Goal: Task Accomplishment & Management: Complete application form

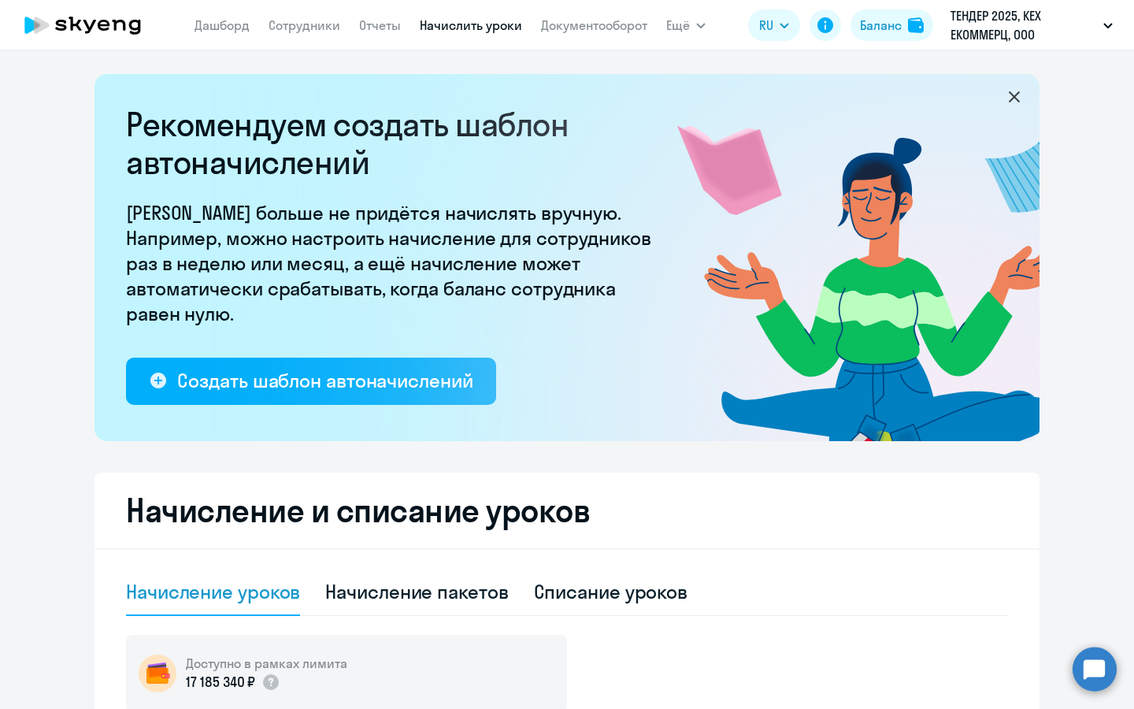
select select "10"
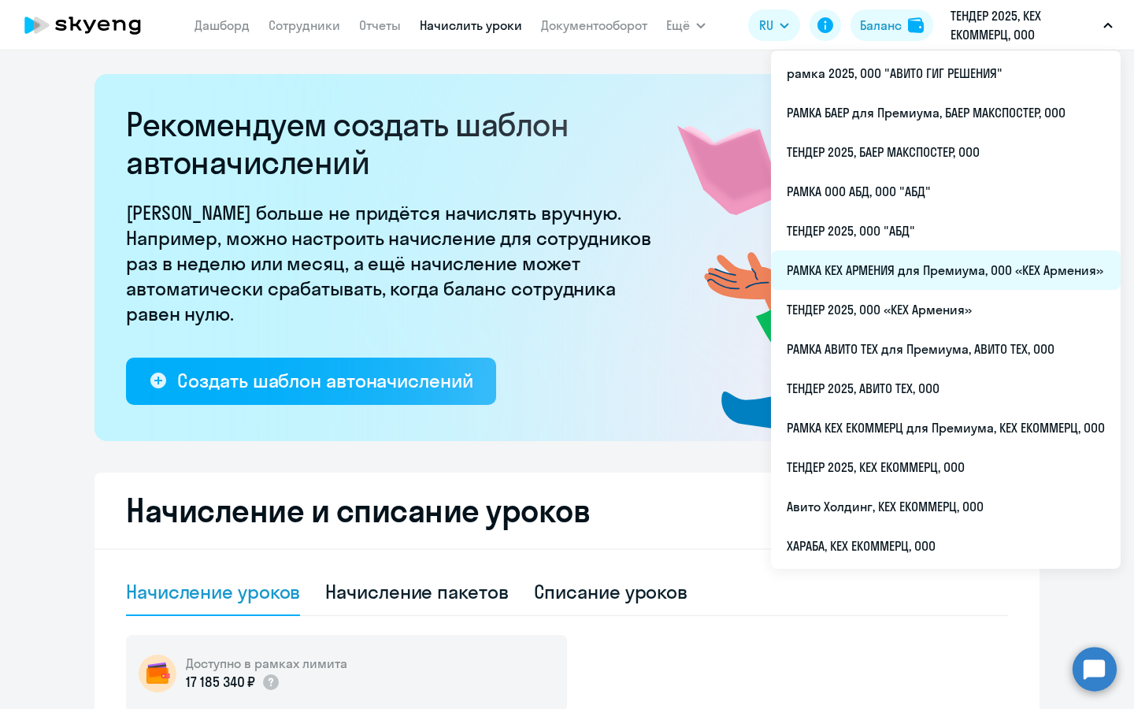
click at [880, 260] on li "РАМКА КЕХ АРМЕНИЯ для Премиума, ООО «КЕХ Армения»" at bounding box center [946, 269] width 350 height 39
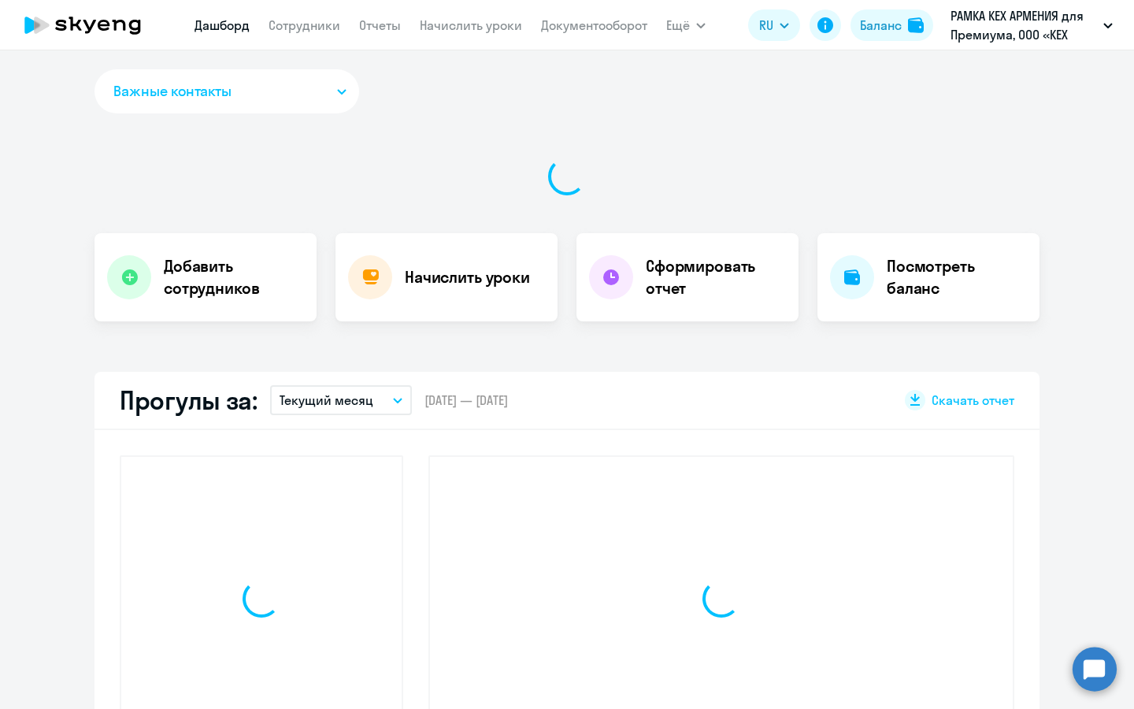
select select "30"
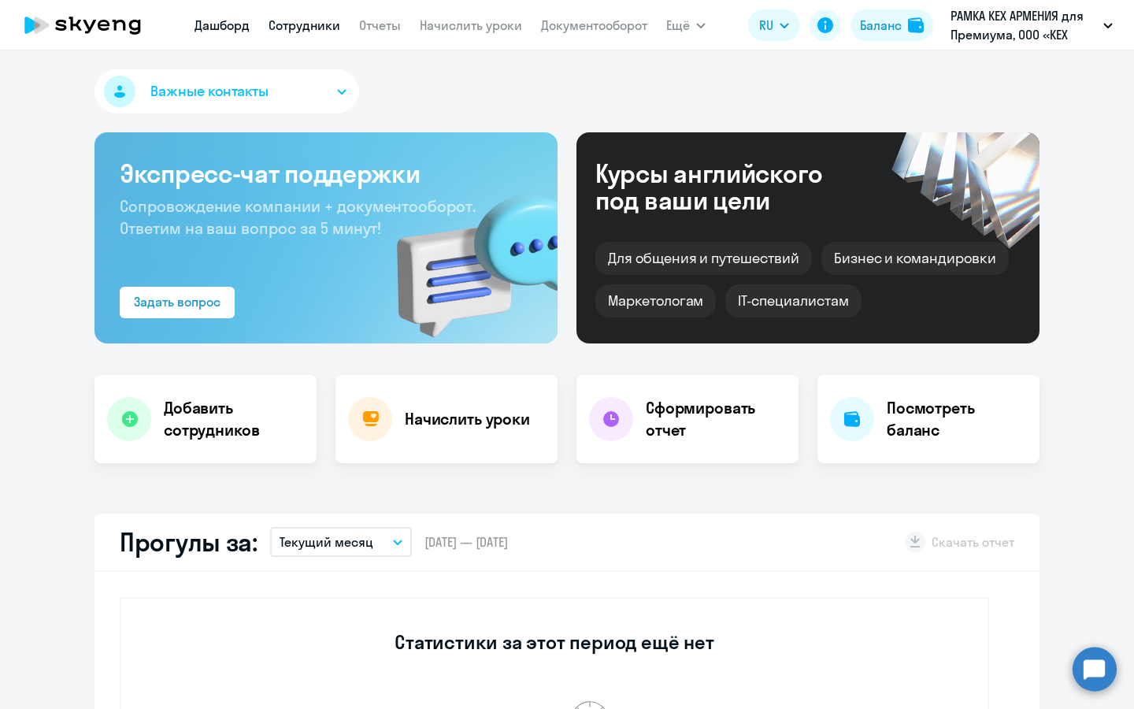
click at [327, 28] on link "Сотрудники" at bounding box center [304, 25] width 72 height 16
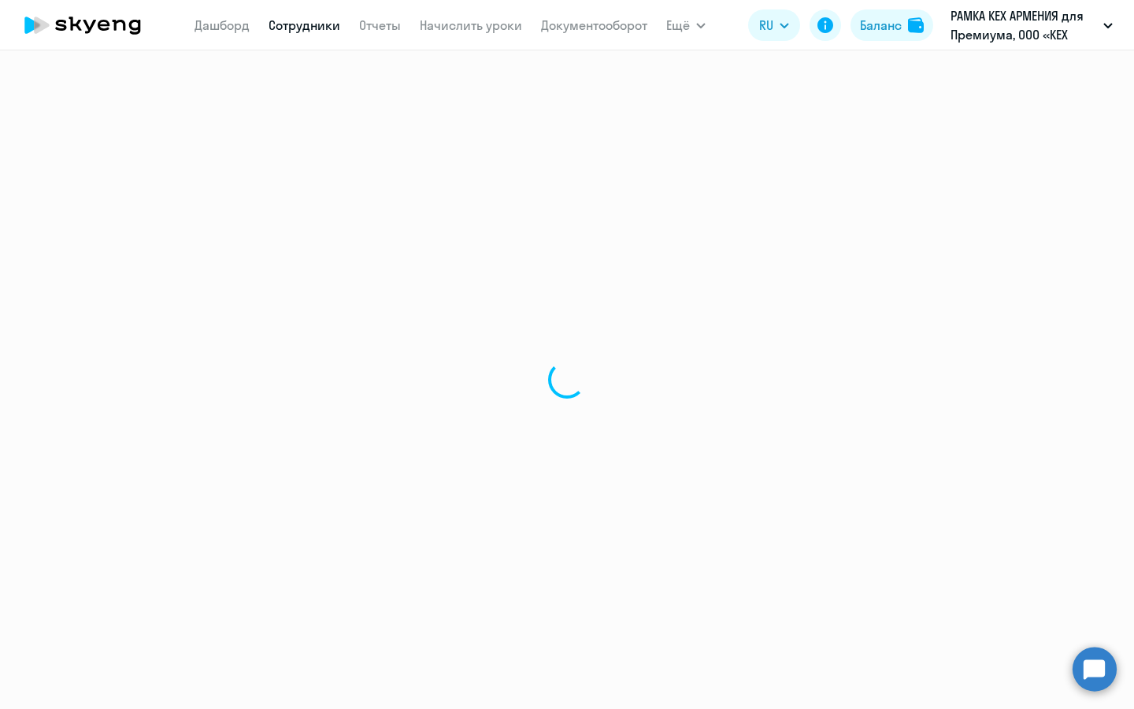
select select "30"
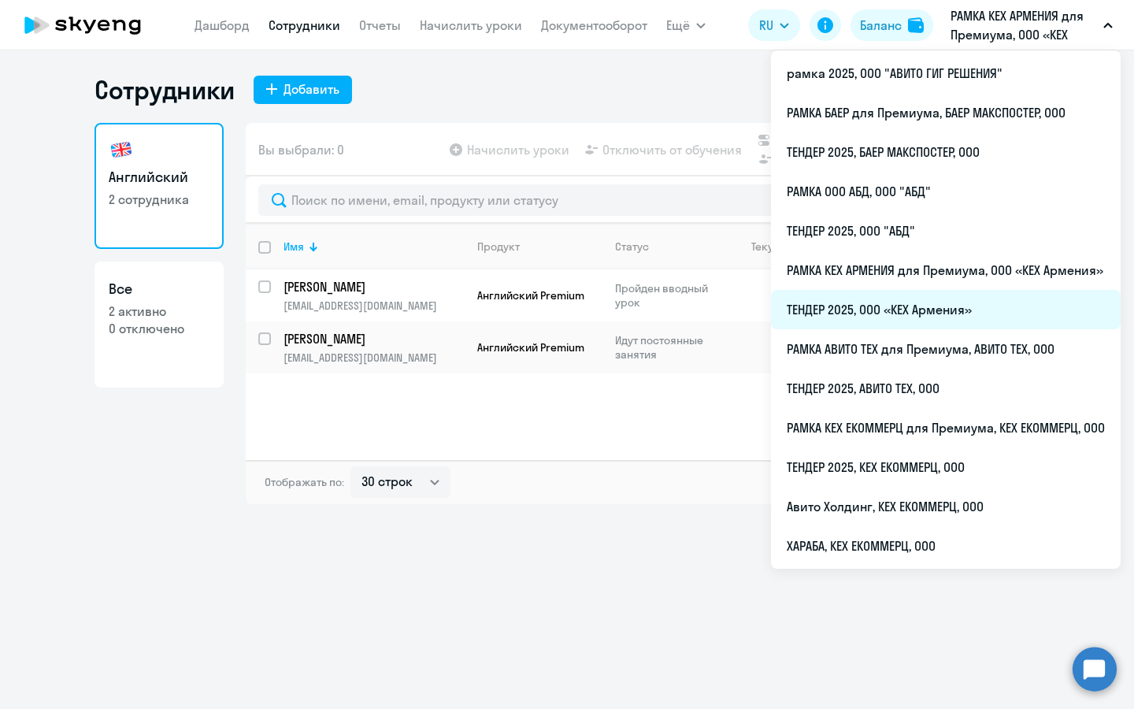
click at [915, 305] on li "ТЕНДЕР 2025, ООО «КЕХ Армения»" at bounding box center [946, 309] width 350 height 39
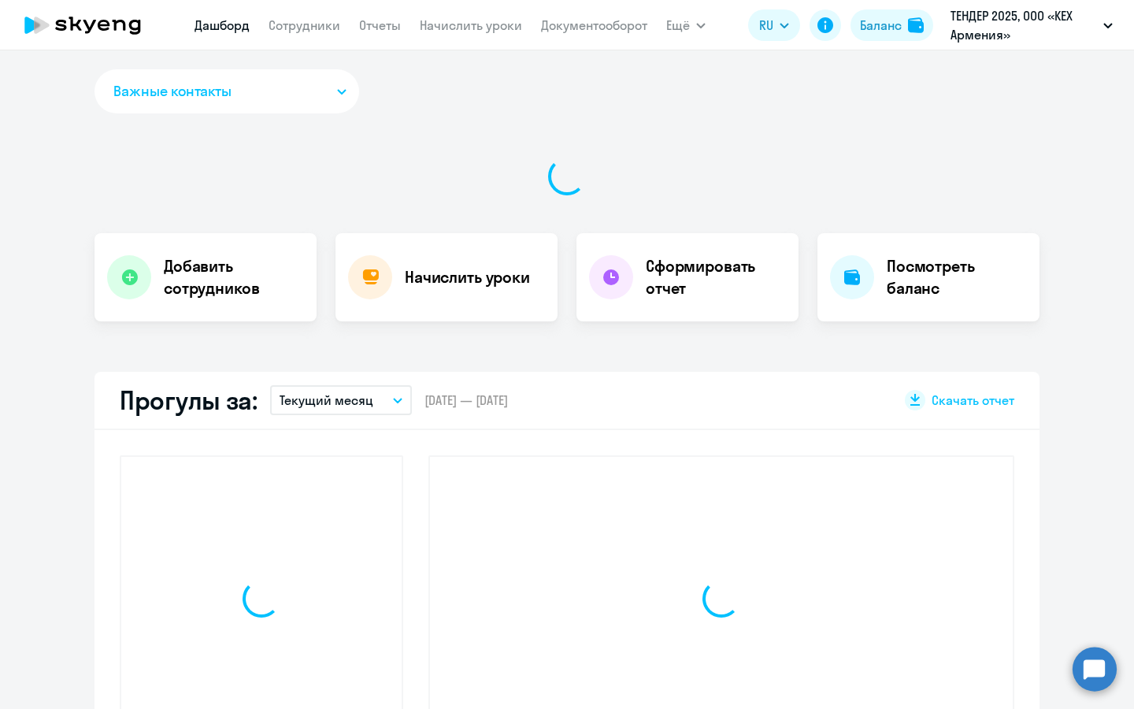
select select "30"
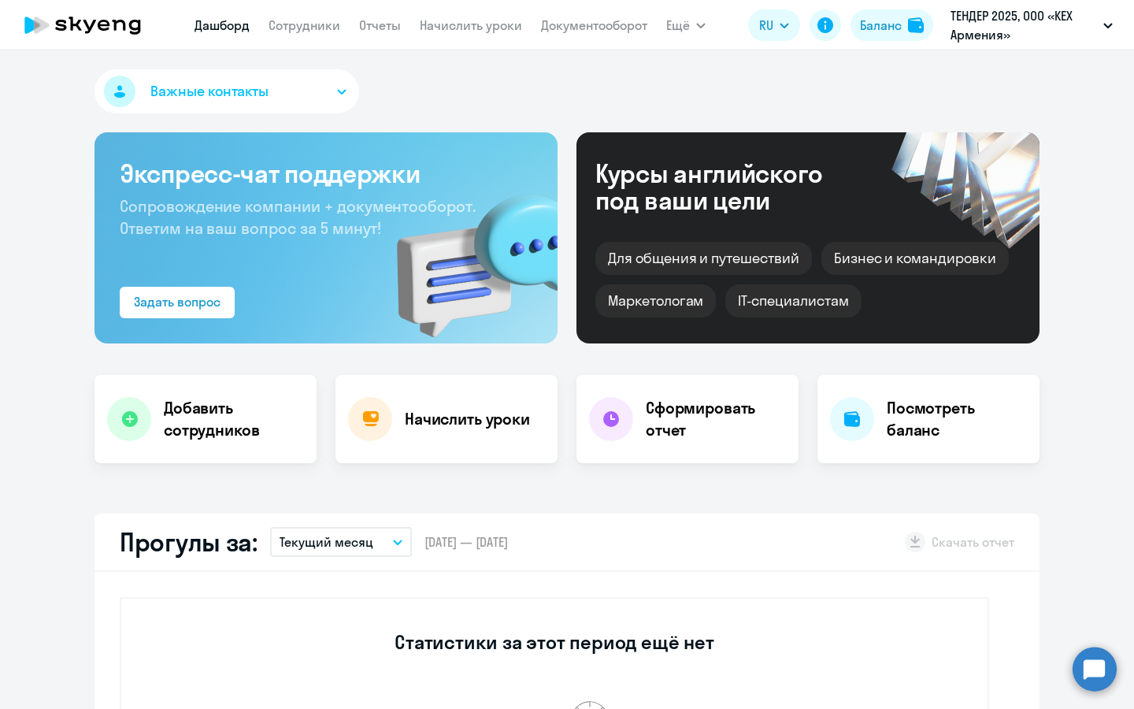
click at [278, 41] on app-header "[PERSON_NAME] Отчеты Начислить уроки Документооборот Ещё Дашборд Сотрудники Отч…" at bounding box center [567, 25] width 1134 height 50
click at [282, 28] on link "Сотрудники" at bounding box center [304, 25] width 72 height 16
select select "30"
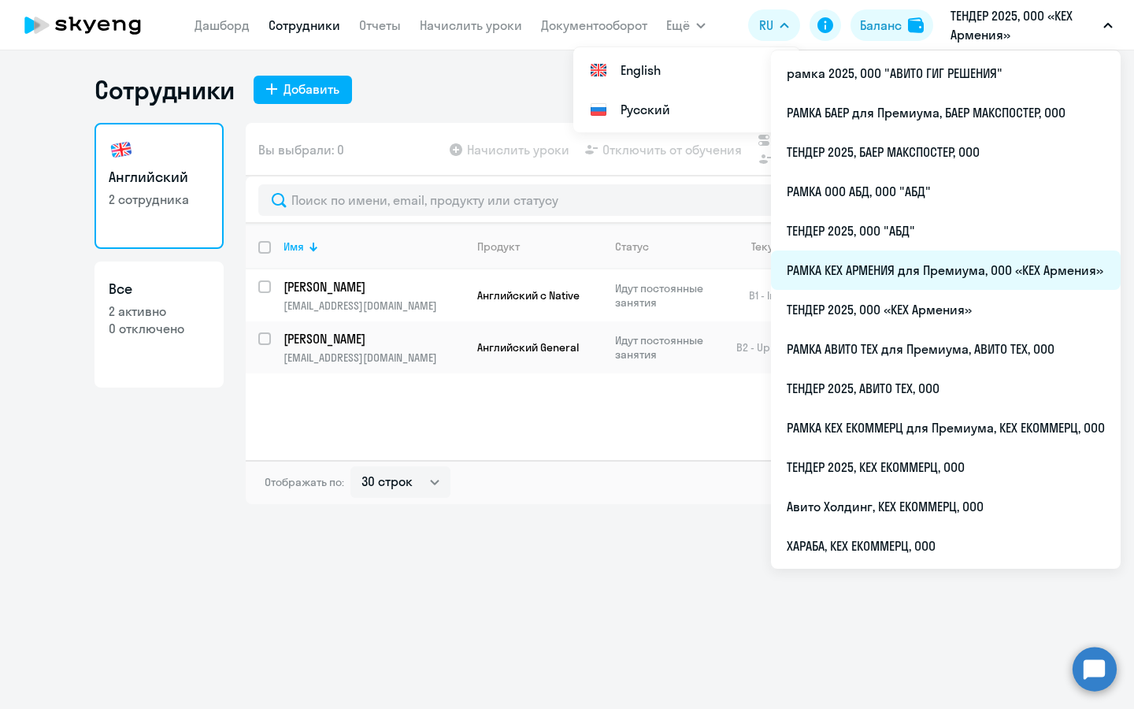
click at [909, 260] on li "РАМКА КЕХ АРМЕНИЯ для Премиума, ООО «КЕХ Армения»" at bounding box center [946, 269] width 350 height 39
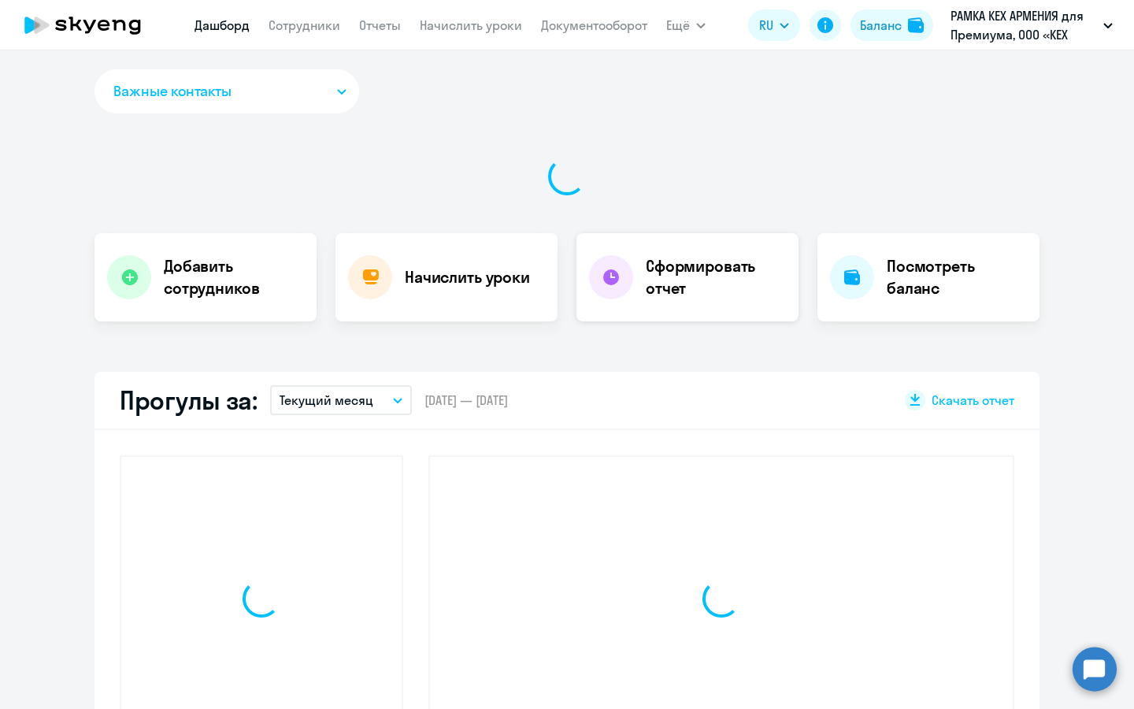
select select "30"
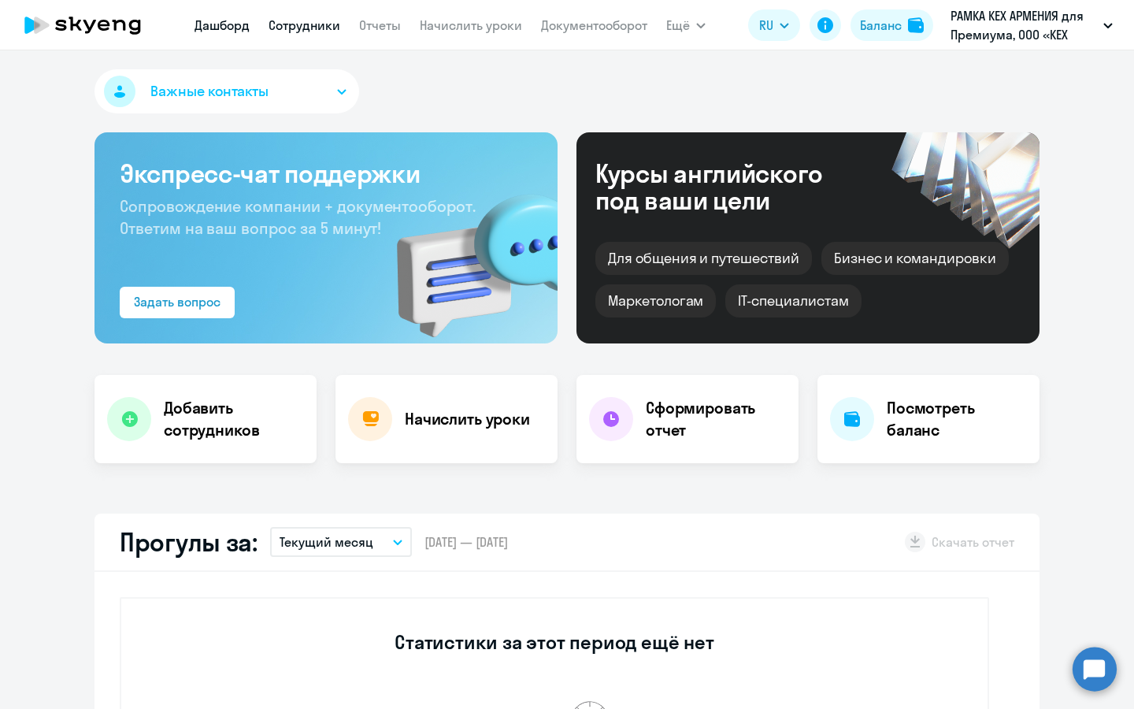
click at [307, 32] on link "Сотрудники" at bounding box center [304, 25] width 72 height 16
select select "30"
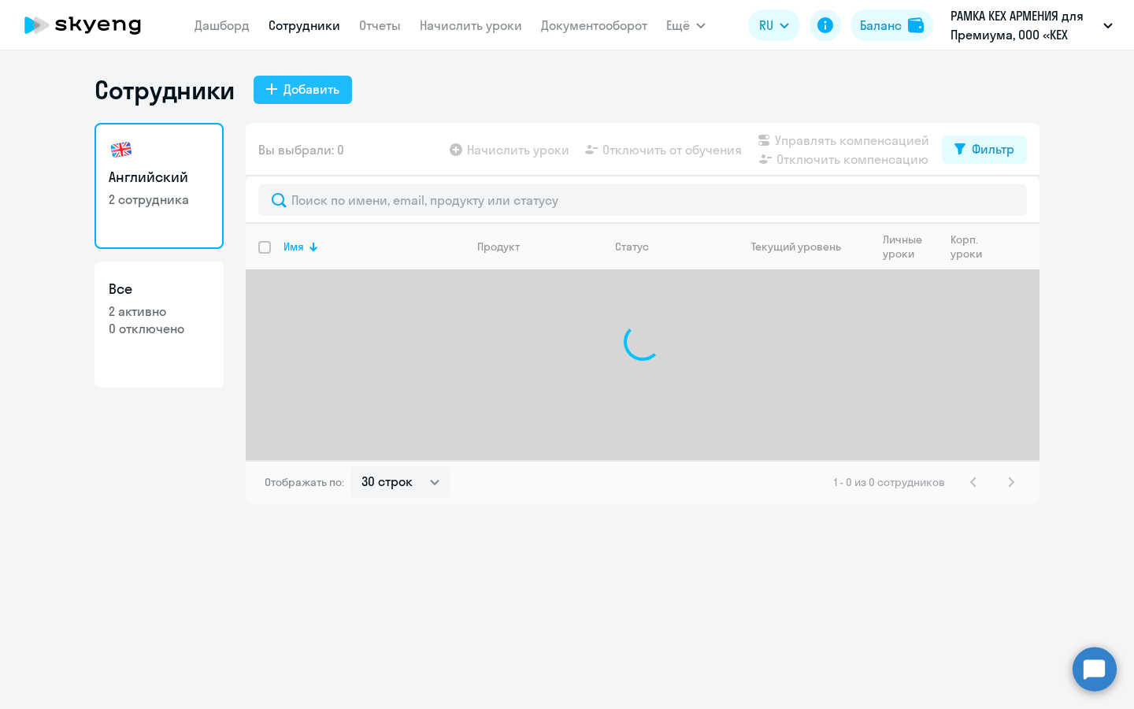
click at [294, 91] on div "Добавить" at bounding box center [311, 89] width 56 height 19
select select "english_adult_not_native_speaker_premium"
select select "3"
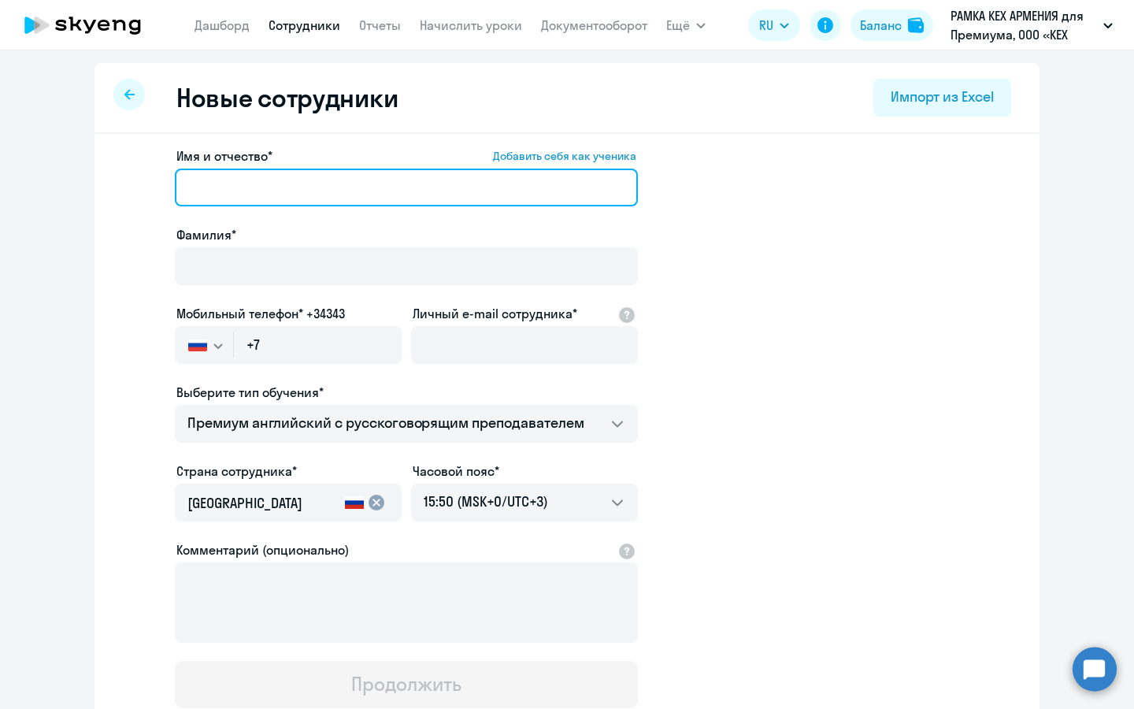
click at [324, 174] on input "Имя и отчество* Добавить себя как ученика" at bounding box center [406, 187] width 463 height 38
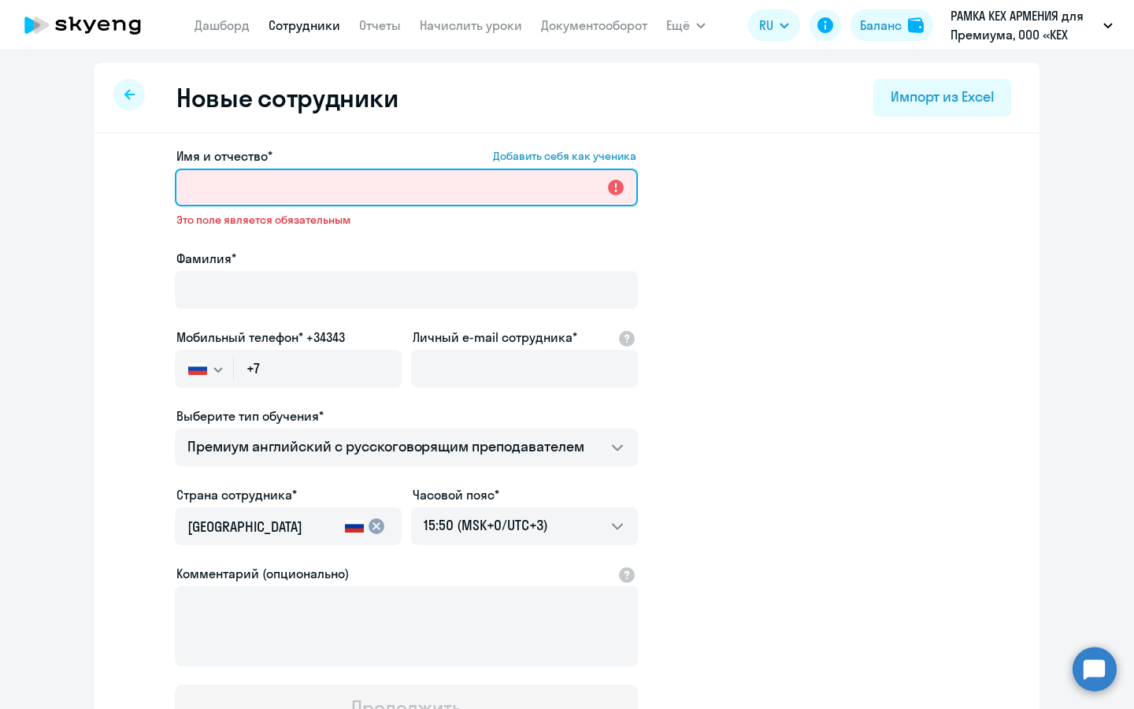
paste input "[PERSON_NAME]"
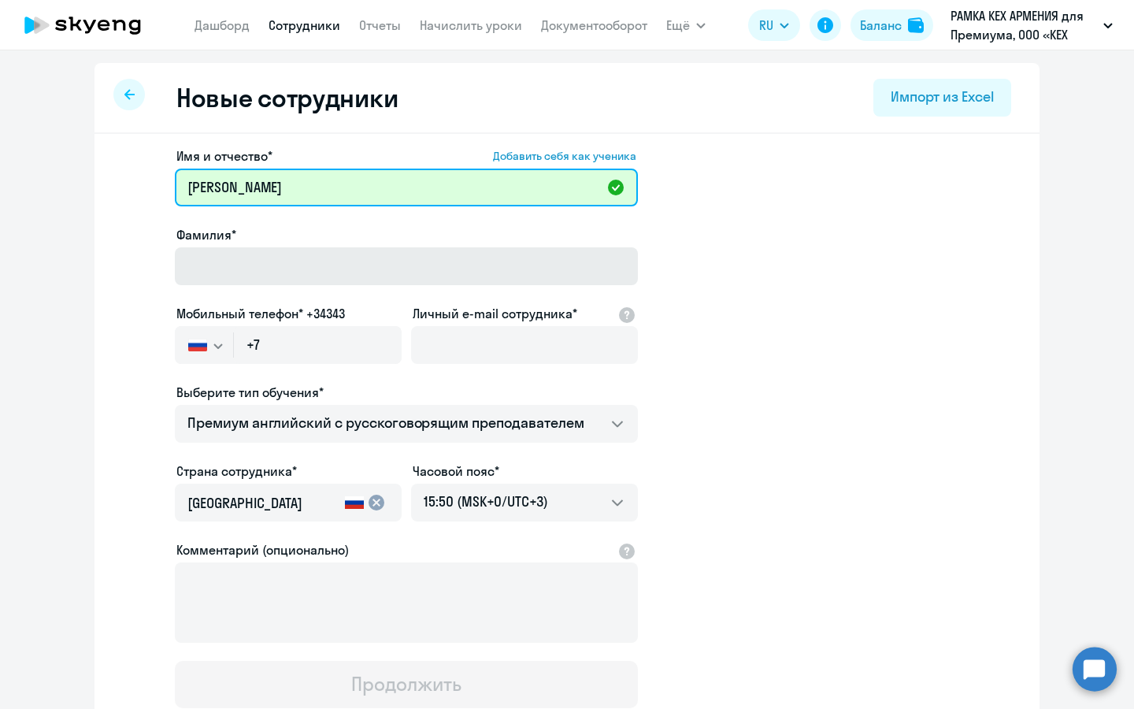
type input "[PERSON_NAME]"
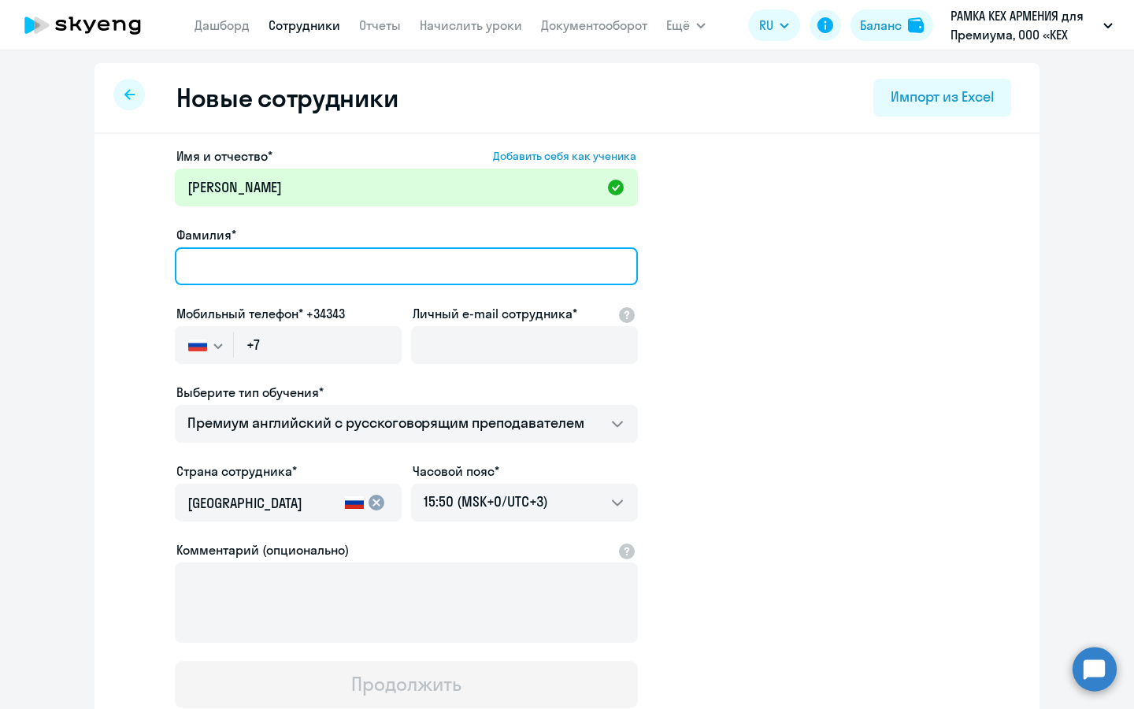
click at [361, 272] on input "Фамилия*" at bounding box center [406, 266] width 463 height 38
type input "[PERSON_NAME]"
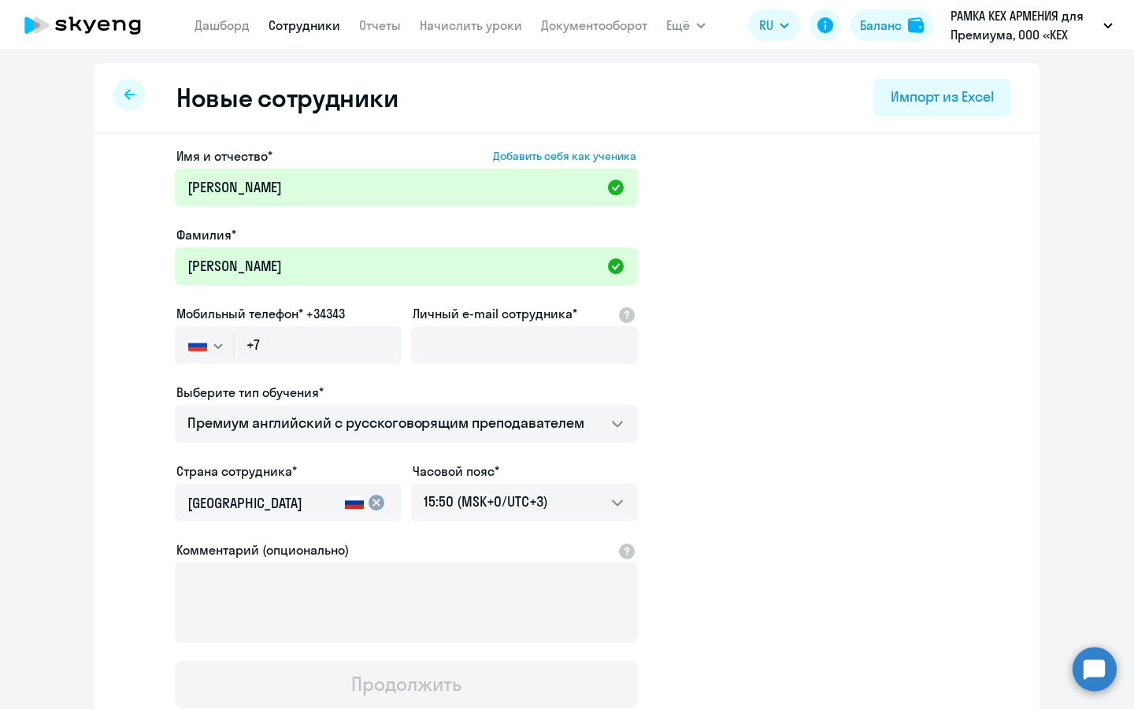
click at [329, 324] on div "Мобильный телефон* +34343 [GEOGRAPHIC_DATA] +7 [GEOGRAPHIC_DATA] +7 [GEOGRAPHIC…" at bounding box center [288, 337] width 227 height 66
click at [317, 345] on input "+7" at bounding box center [318, 345] width 168 height 38
paste input "[PHONE_NUMBER]"
type input "[PHONE_NUMBER]"
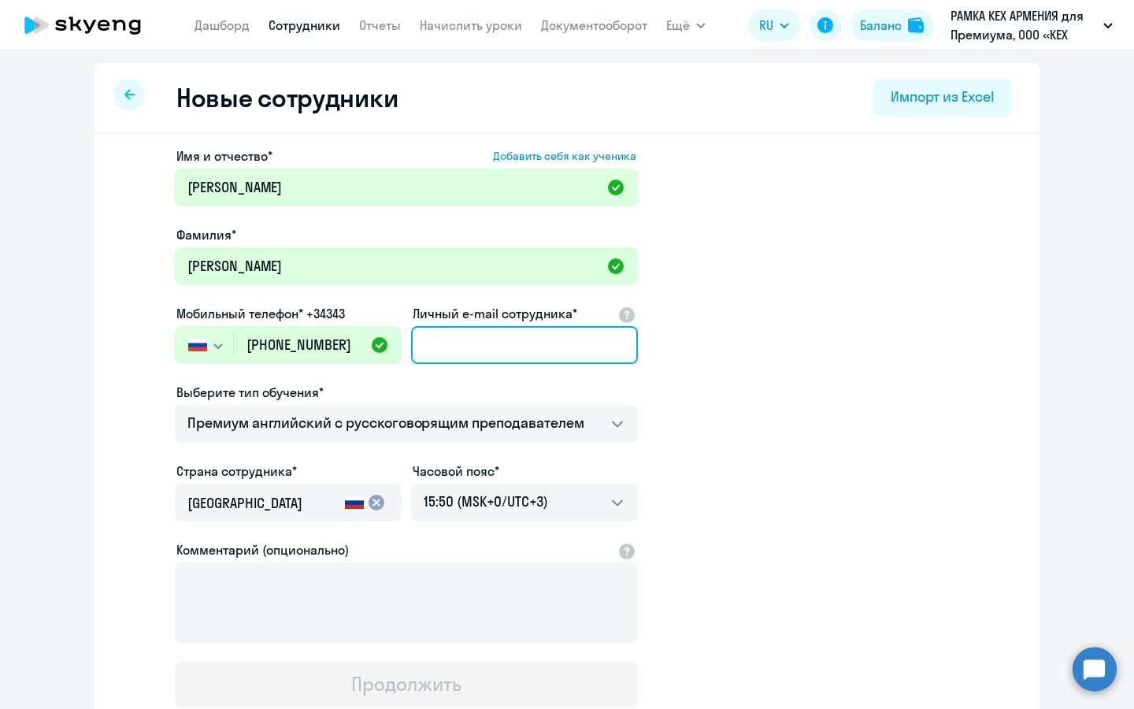
click at [526, 347] on input "Личный e-mail сотрудника*" at bounding box center [524, 345] width 227 height 38
paste input "[EMAIL_ADDRESS][DOMAIN_NAME]"
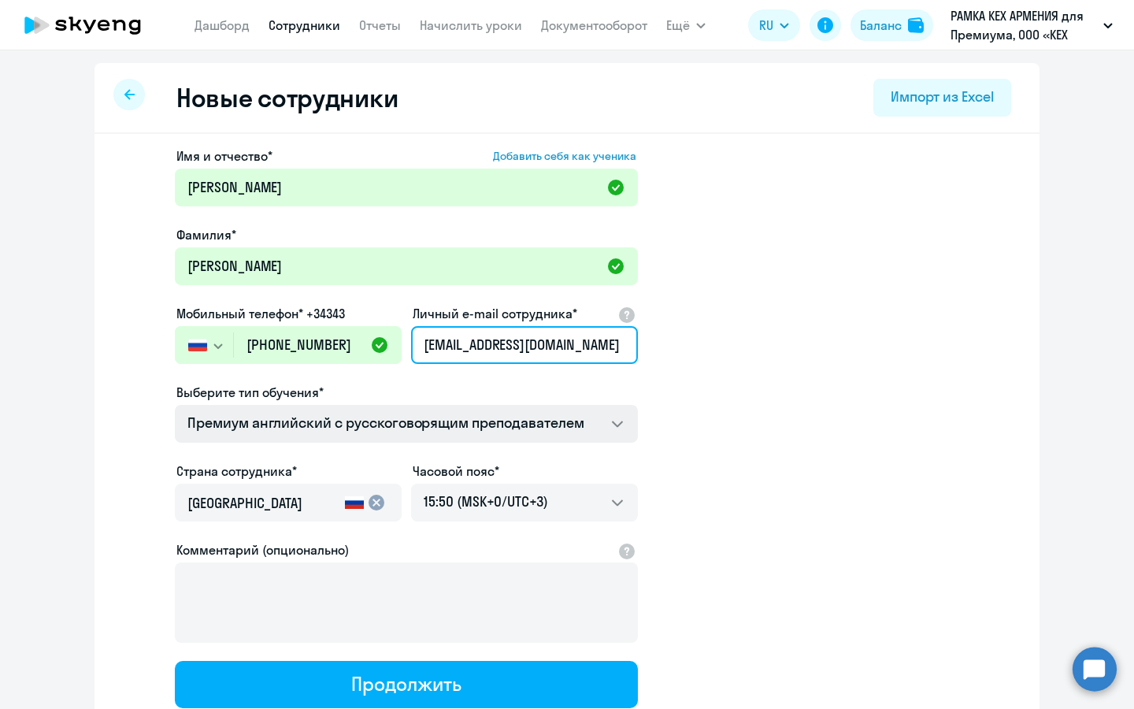
type input "[EMAIL_ADDRESS][DOMAIN_NAME]"
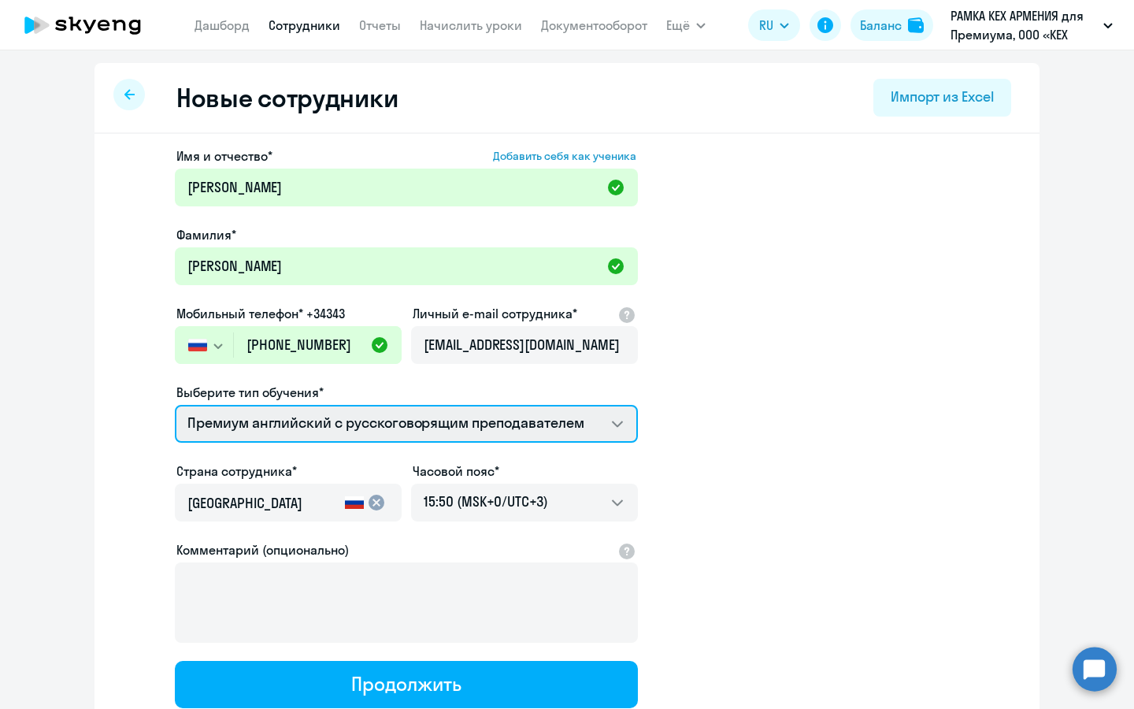
click at [424, 416] on select "Премиум английский с русскоговорящим преподавателем" at bounding box center [406, 424] width 463 height 38
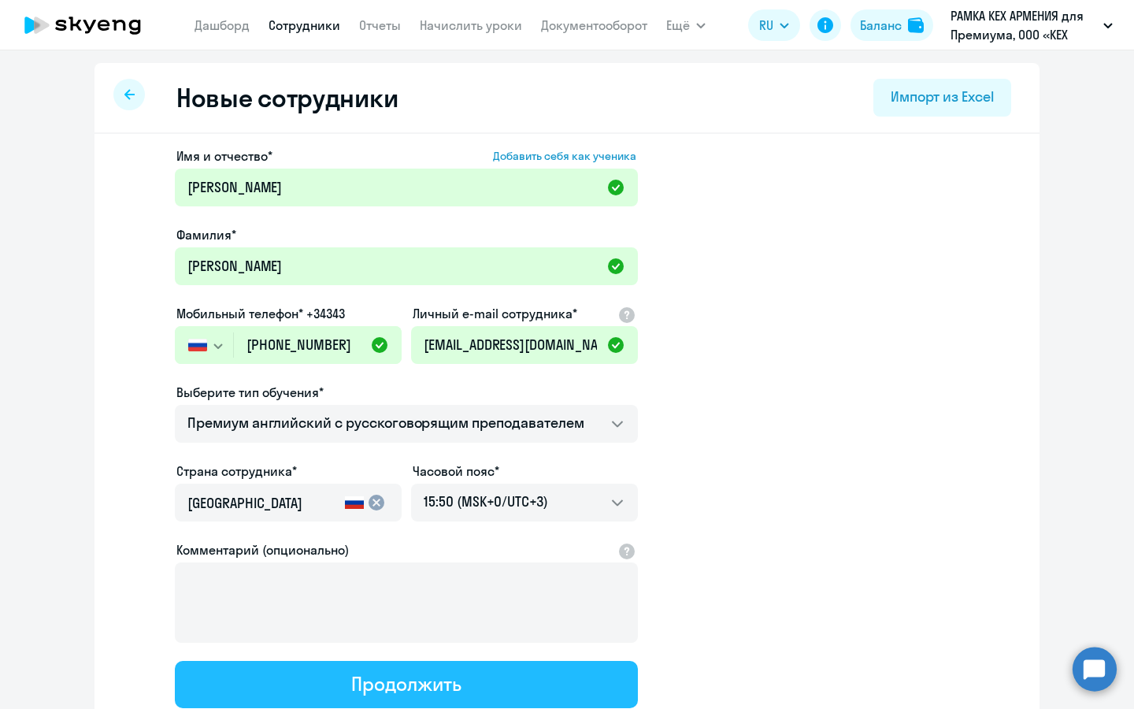
click at [478, 679] on button "Продолжить" at bounding box center [406, 684] width 463 height 47
select select "english_adult_not_native_speaker_premium"
select select "3"
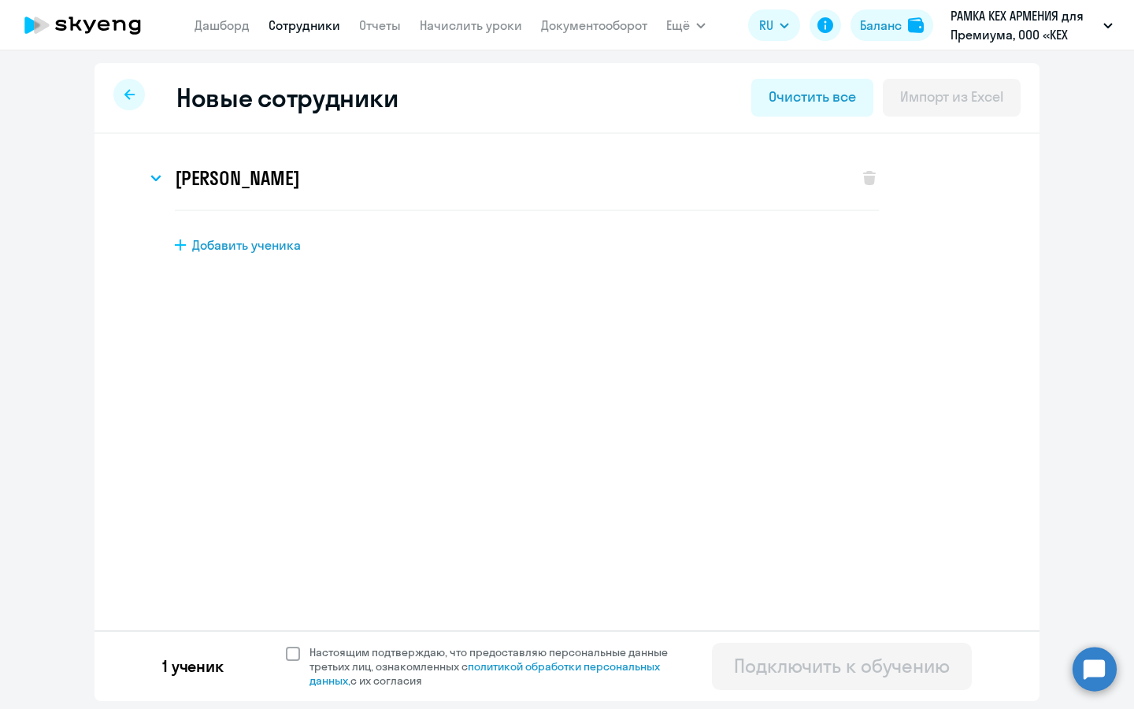
click at [416, 650] on span "Настоящим подтверждаю, что предоставляю персональные данные третьих лиц, ознако…" at bounding box center [497, 666] width 377 height 43
click at [286, 645] on input "Настоящим подтверждаю, что предоставляю персональные данные третьих лиц, ознако…" at bounding box center [285, 644] width 1 height 1
checkbox input "true"
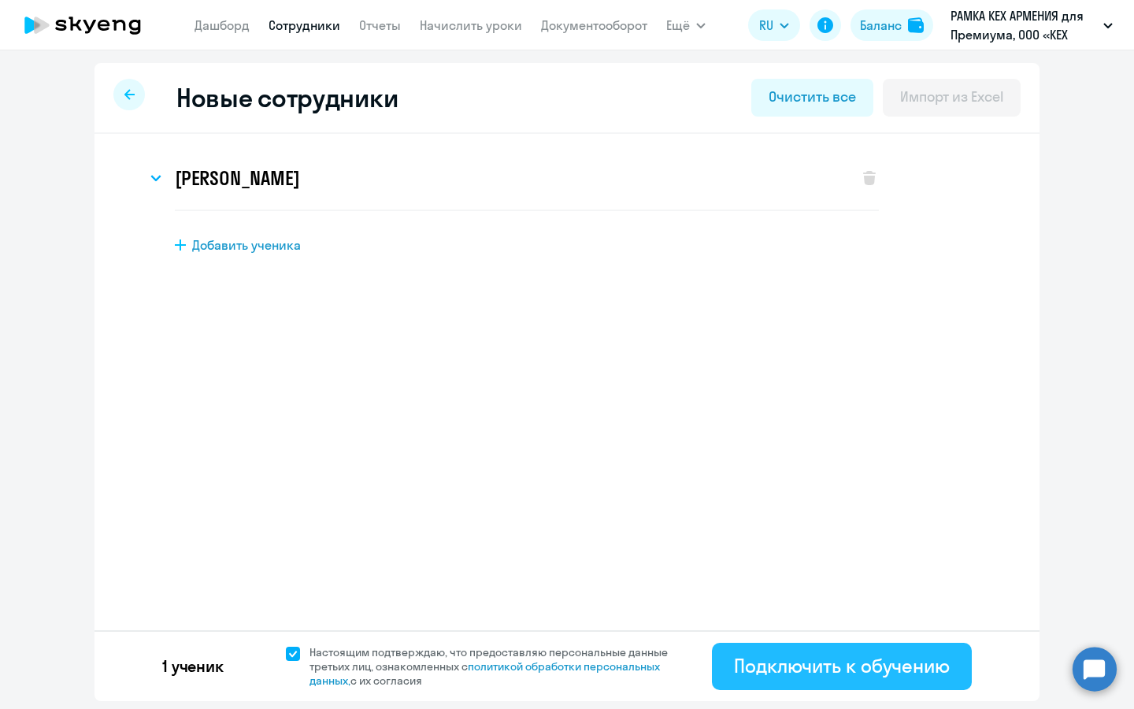
click at [829, 684] on button "Подключить к обучению" at bounding box center [842, 665] width 260 height 47
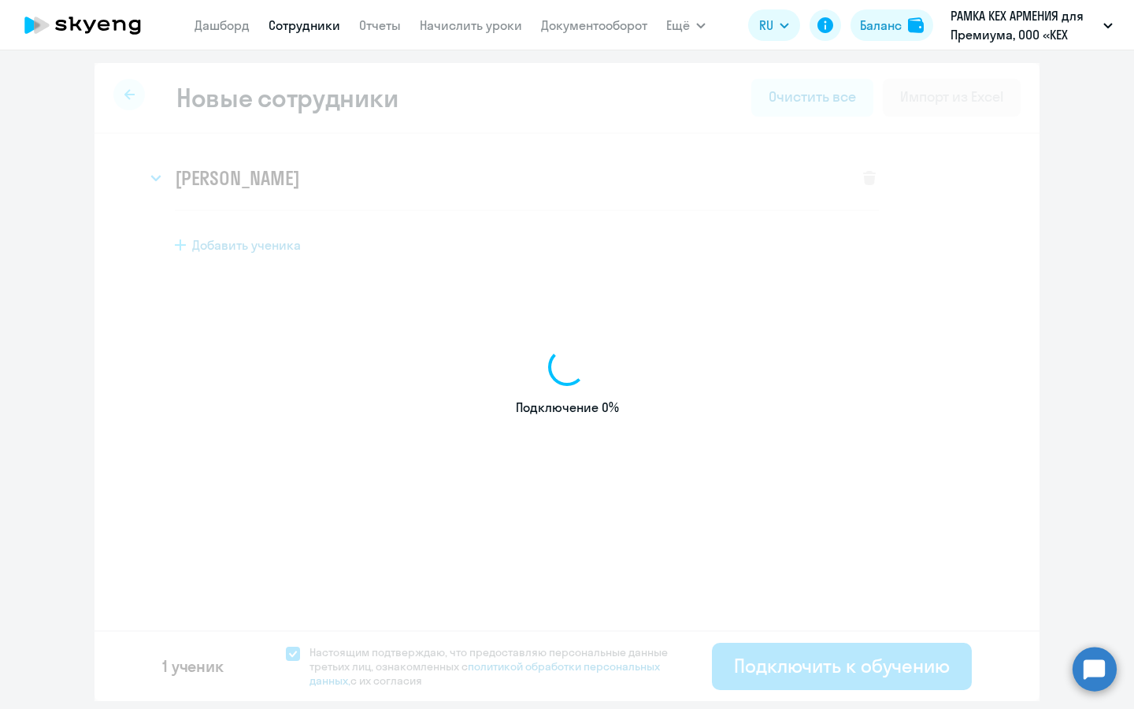
select select "english_adult_not_native_speaker_premium"
select select "3"
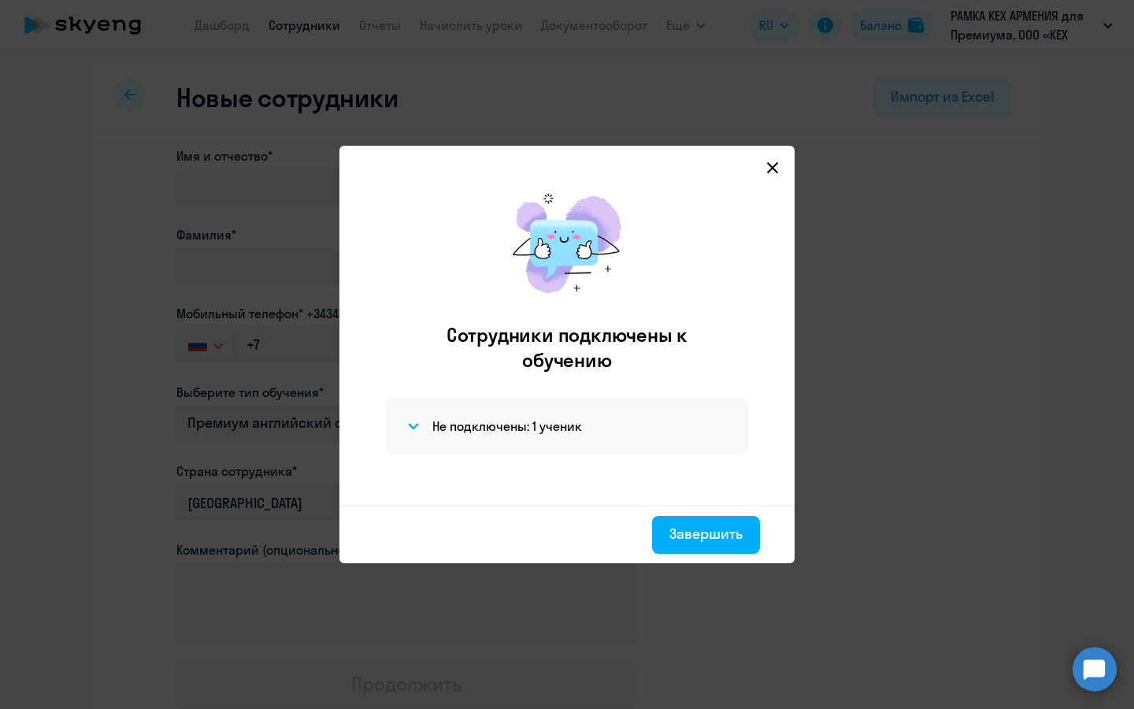
click at [540, 413] on div "Не подключены: 1 ученик" at bounding box center [567, 426] width 364 height 57
click at [493, 422] on h4 "Не подключены: 1 ученик" at bounding box center [507, 425] width 150 height 17
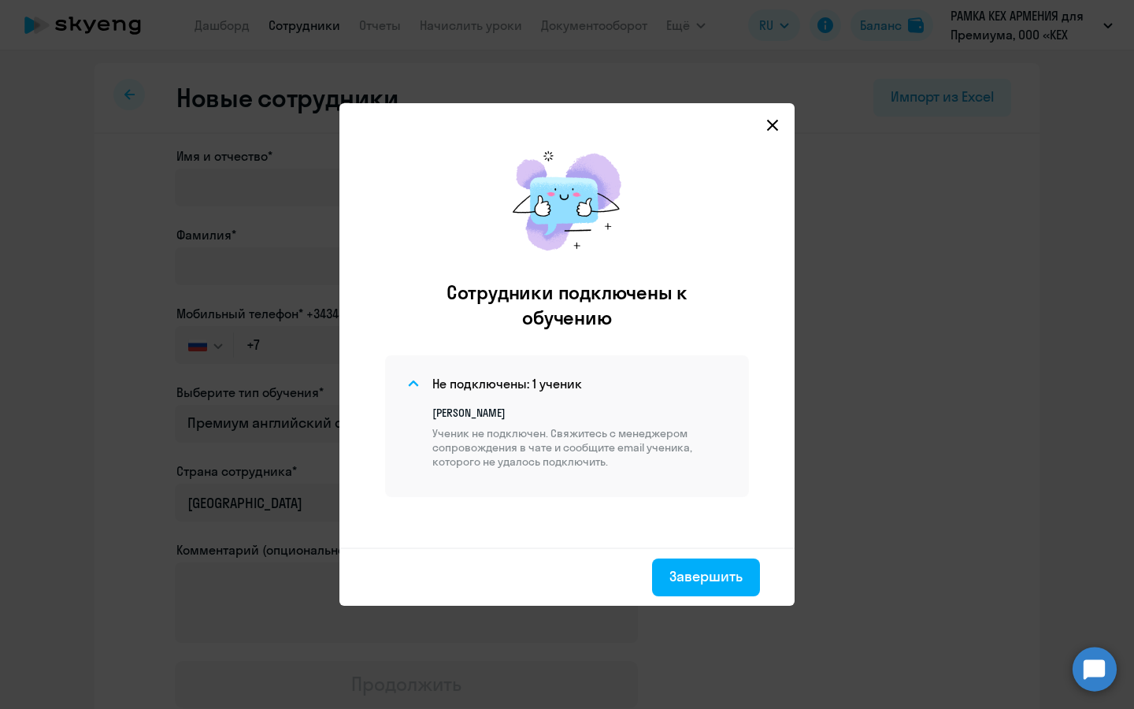
click at [769, 127] on icon at bounding box center [772, 125] width 11 height 11
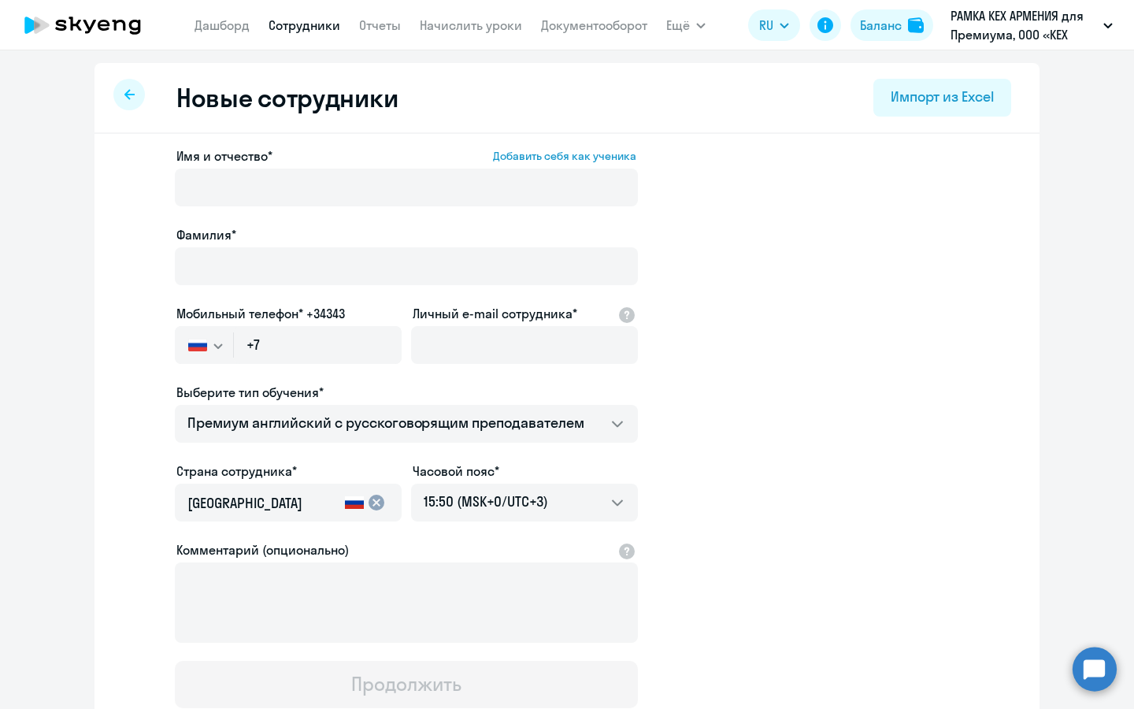
select select "30"
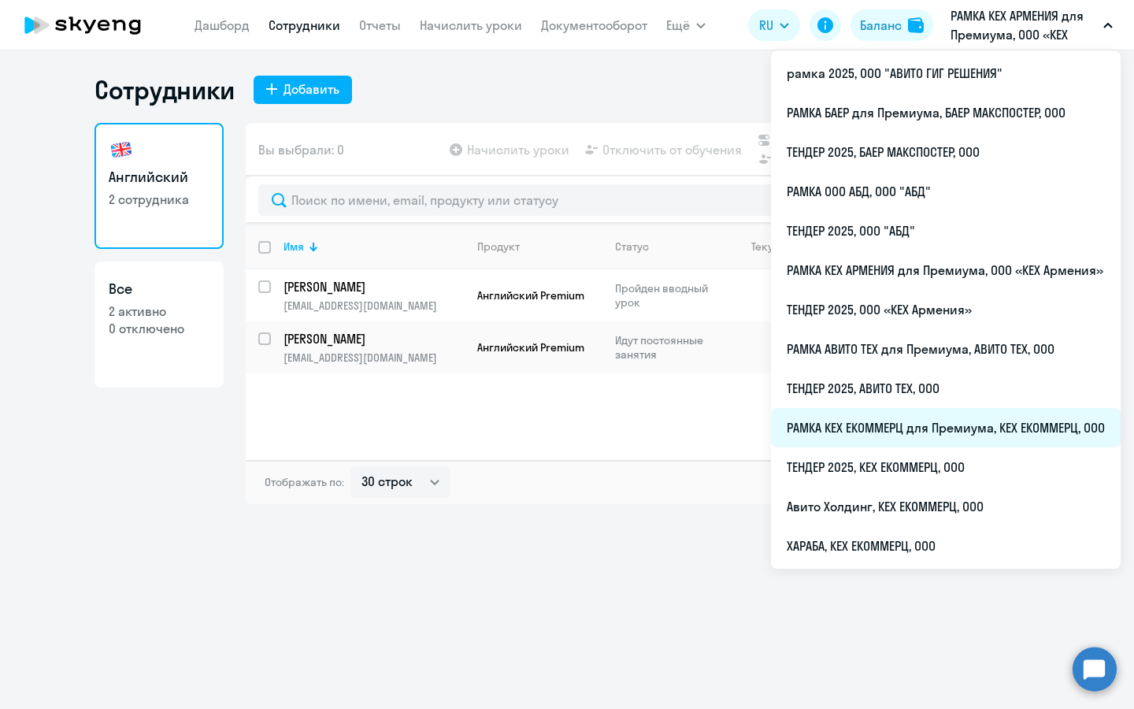
click at [878, 433] on li "РАМКА КЕХ ЕКОММЕРЦ для Премиума, КЕХ ЕКОММЕРЦ, ООО" at bounding box center [946, 427] width 350 height 39
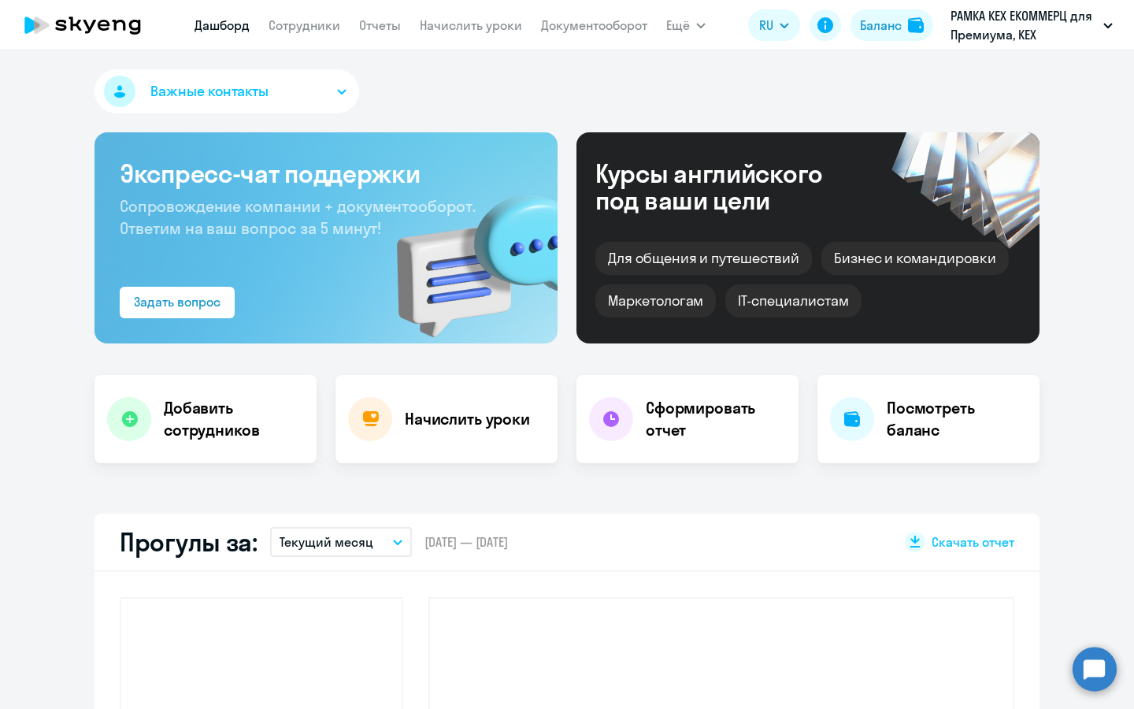
select select "30"
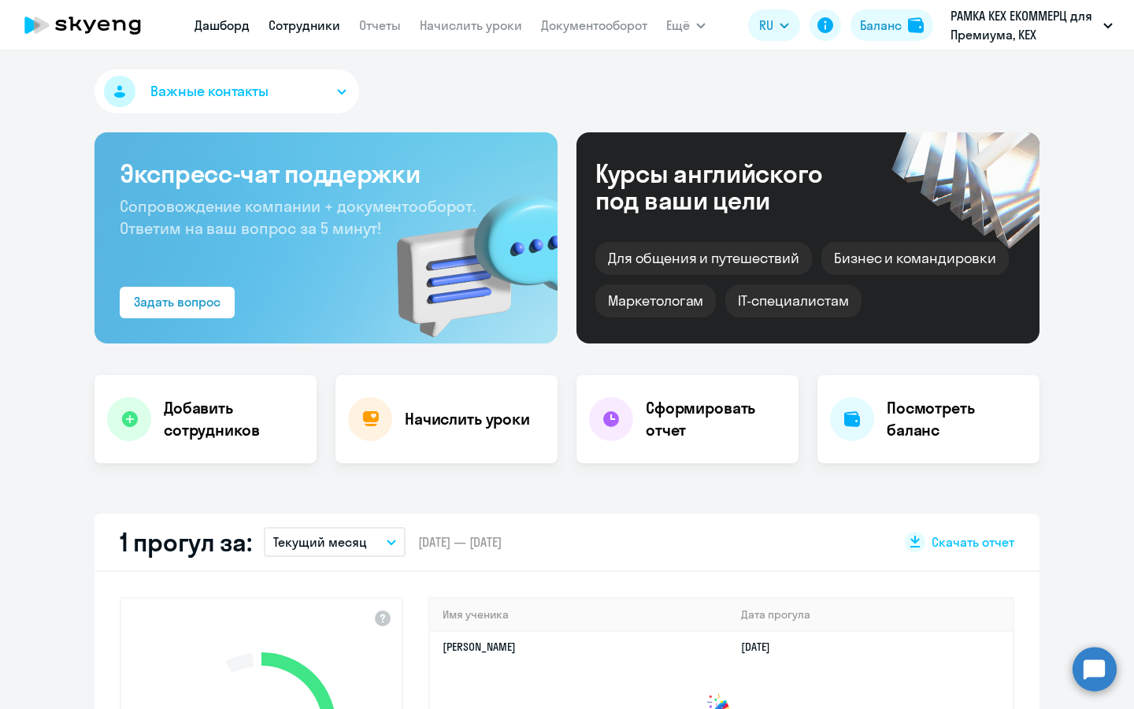
click at [312, 26] on link "Сотрудники" at bounding box center [304, 25] width 72 height 16
select select "30"
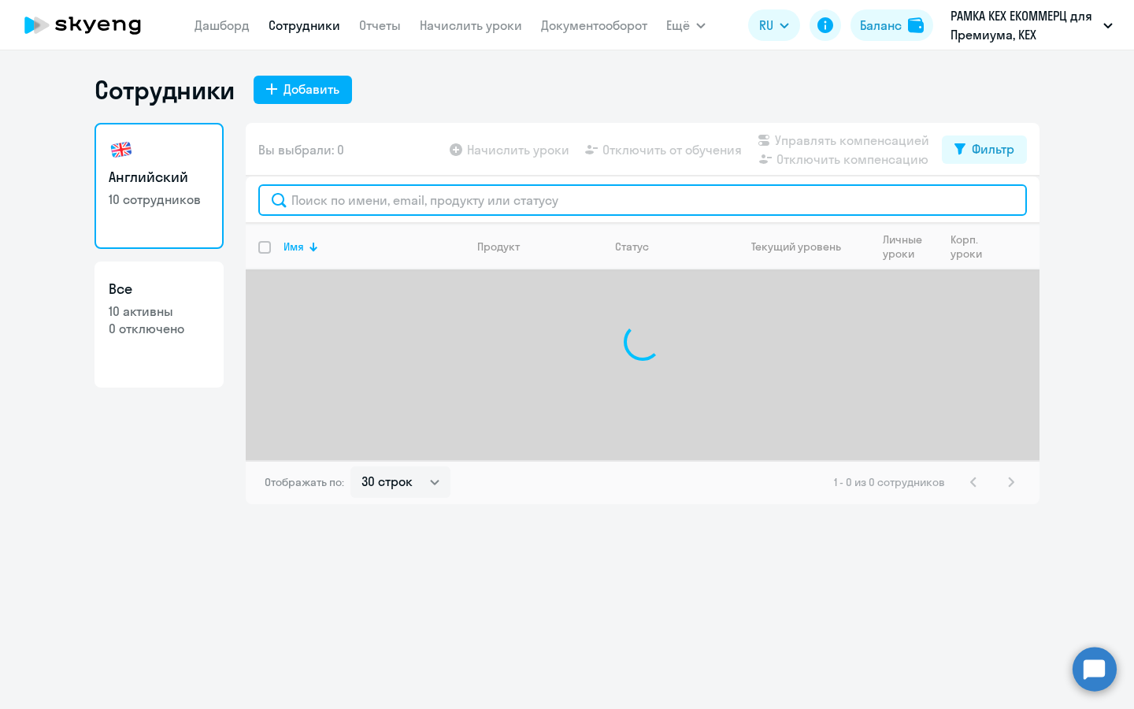
click at [400, 196] on input "text" at bounding box center [642, 199] width 768 height 31
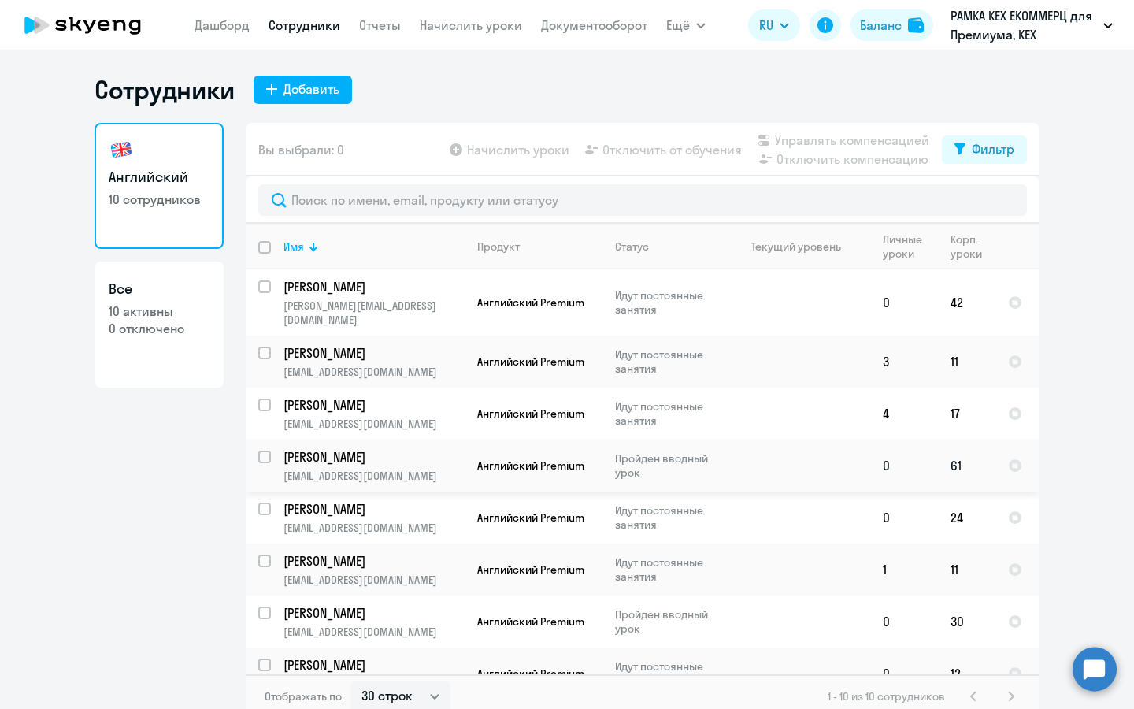
click at [346, 448] on p "[PERSON_NAME]" at bounding box center [372, 456] width 178 height 17
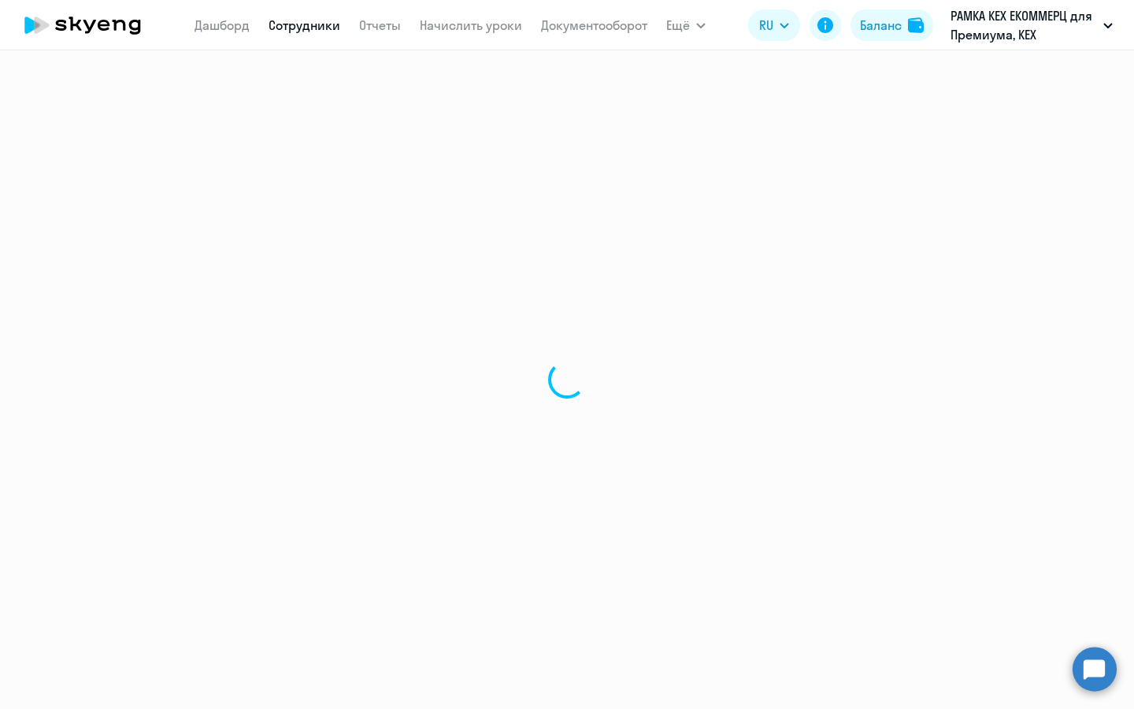
select select "english"
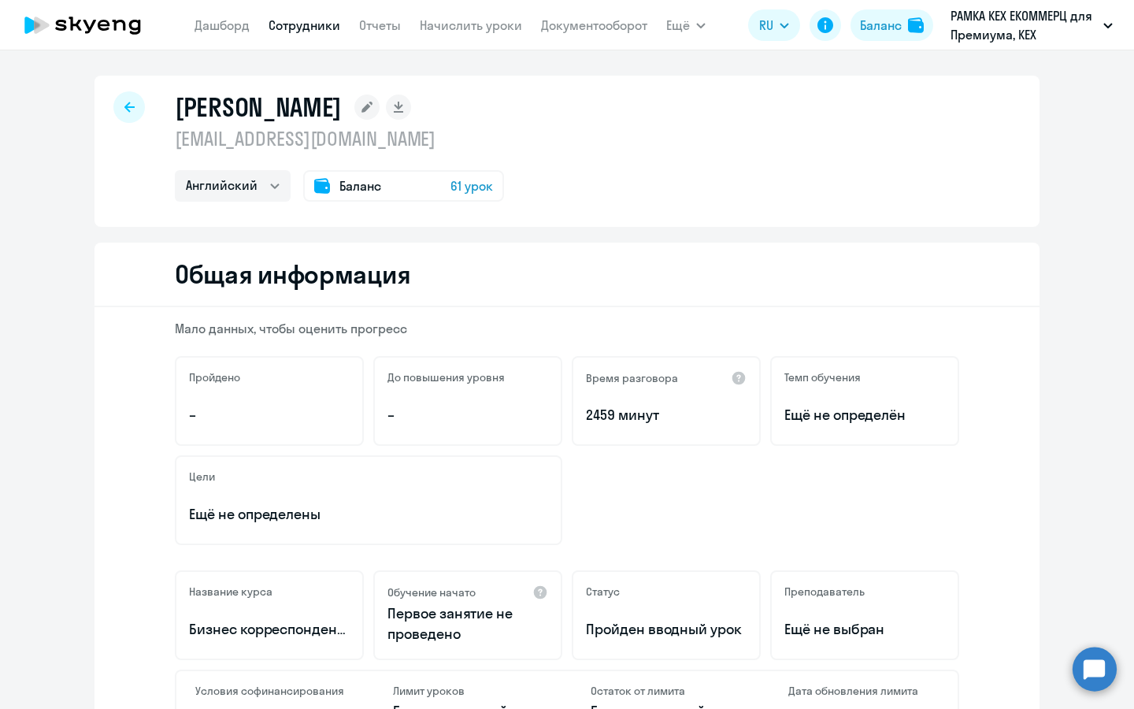
click at [311, 33] on app-menu-item-link "Сотрудники" at bounding box center [304, 26] width 72 height 20
click at [313, 30] on link "Сотрудники" at bounding box center [304, 25] width 72 height 16
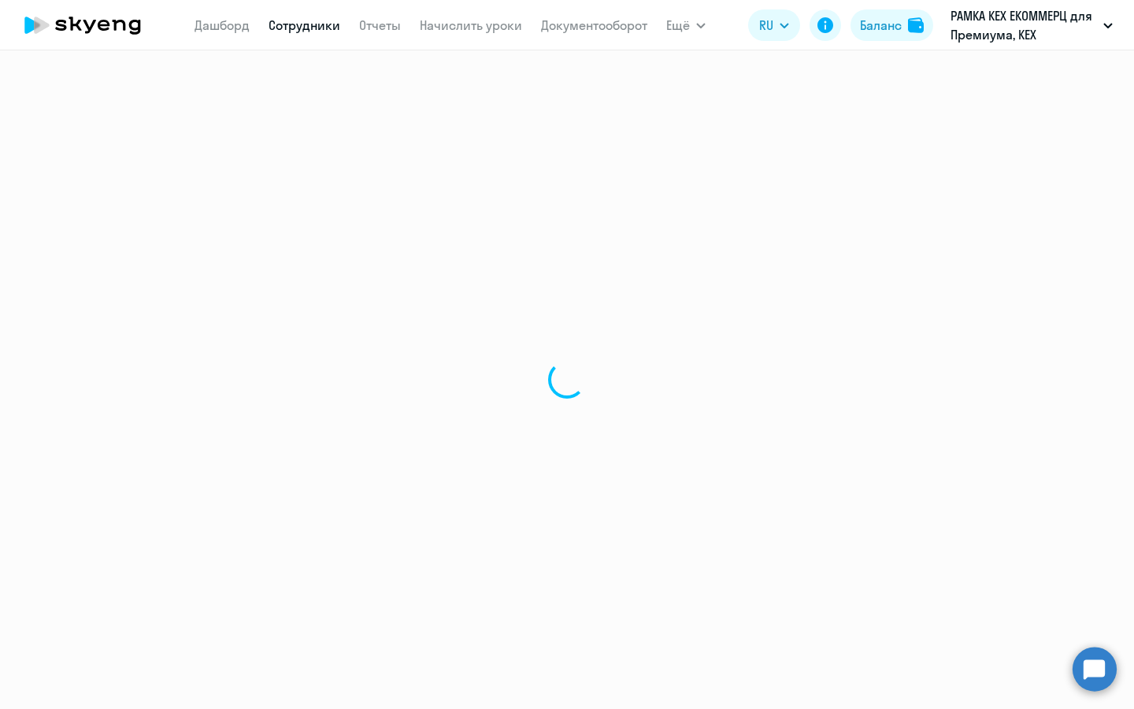
select select "30"
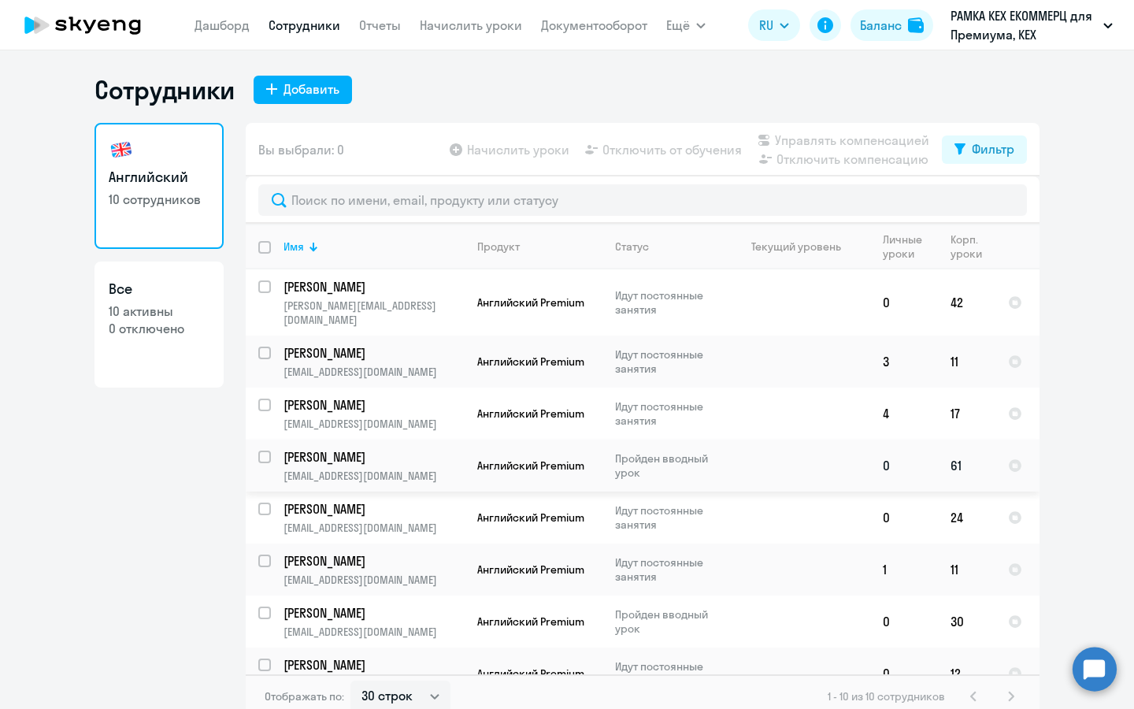
scroll to position [111, 0]
